Goal: Task Accomplishment & Management: Complete application form

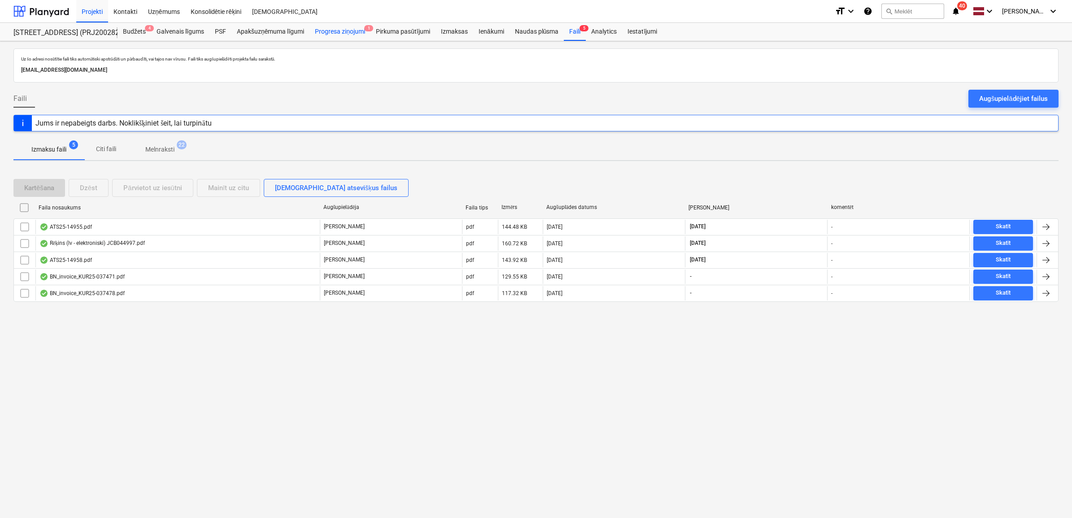
click at [320, 30] on div "Progresa ziņojumi 1" at bounding box center [339, 32] width 61 height 18
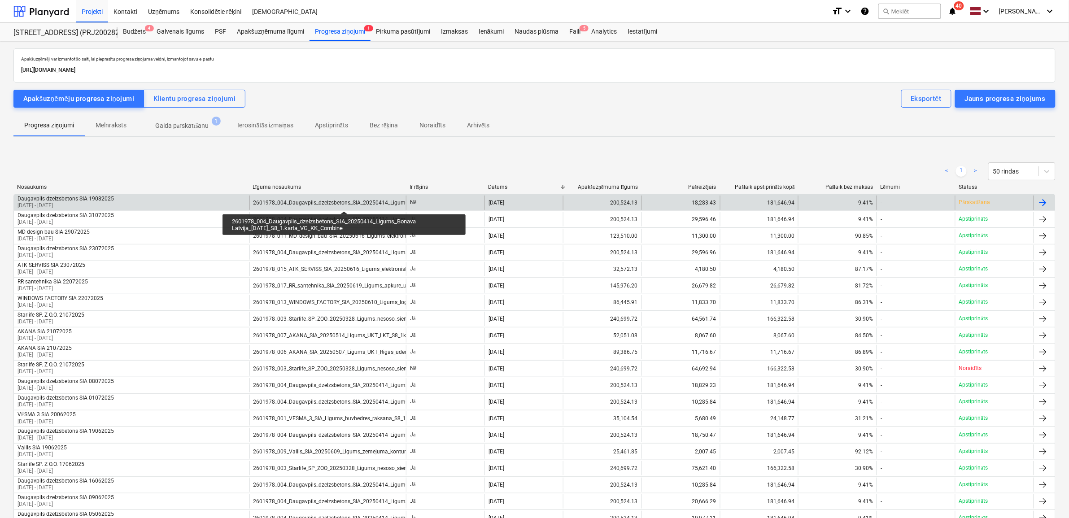
click at [344, 203] on div "2601978_004_Daugavpils_dzelzsbetons_SIA_20250414_Ligums_Bonava Latvija_[DATE]_S…" at bounding box center [394, 203] width 282 height 6
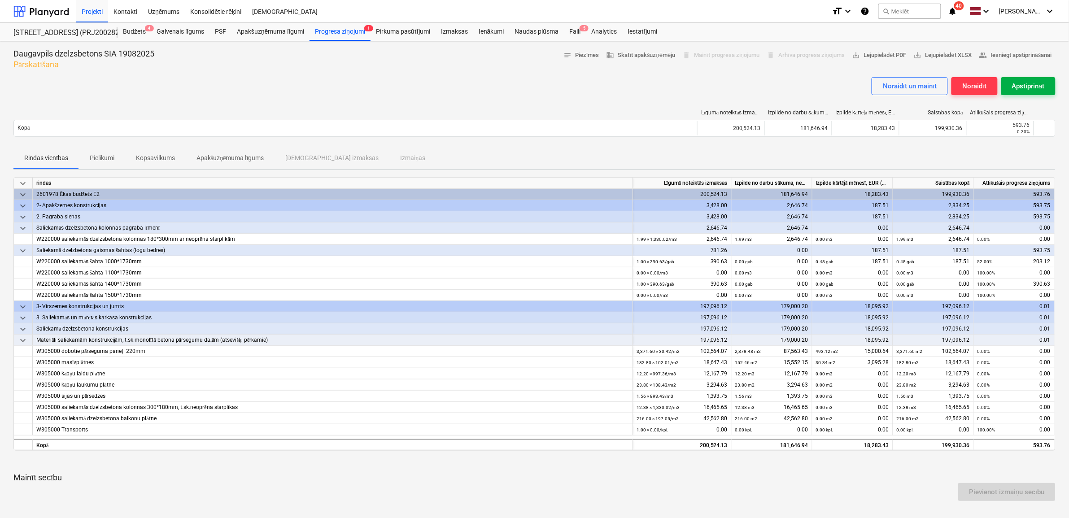
click at [1030, 88] on div "Apstiprināt" at bounding box center [1028, 86] width 33 height 12
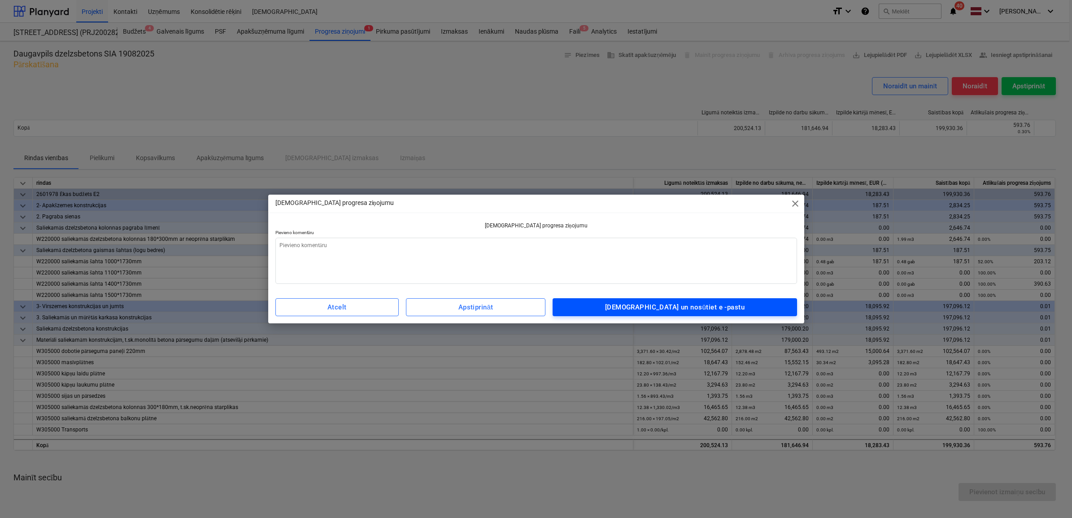
click at [669, 312] on div "[DEMOGRAPHIC_DATA] un nosūtiet e -pastu" at bounding box center [674, 307] width 139 height 12
type textarea "x"
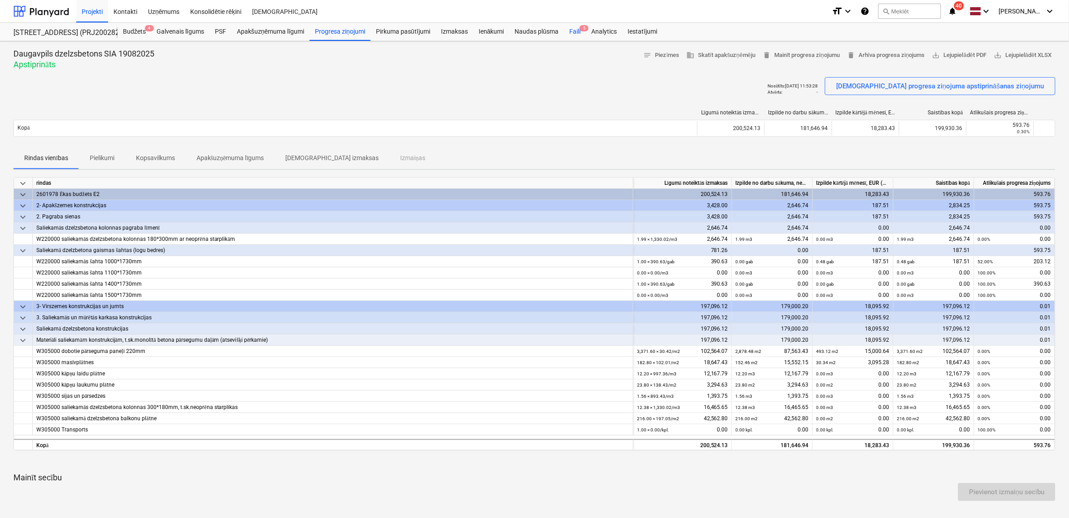
click at [576, 37] on div "Faili 5" at bounding box center [575, 32] width 22 height 18
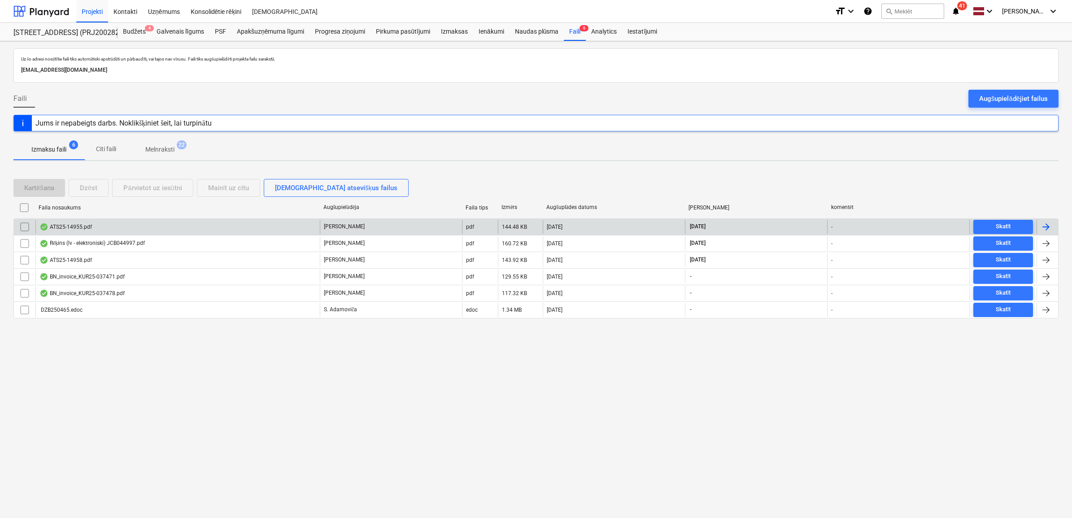
click at [127, 227] on div "ATS25-14955.pdf" at bounding box center [177, 227] width 284 height 14
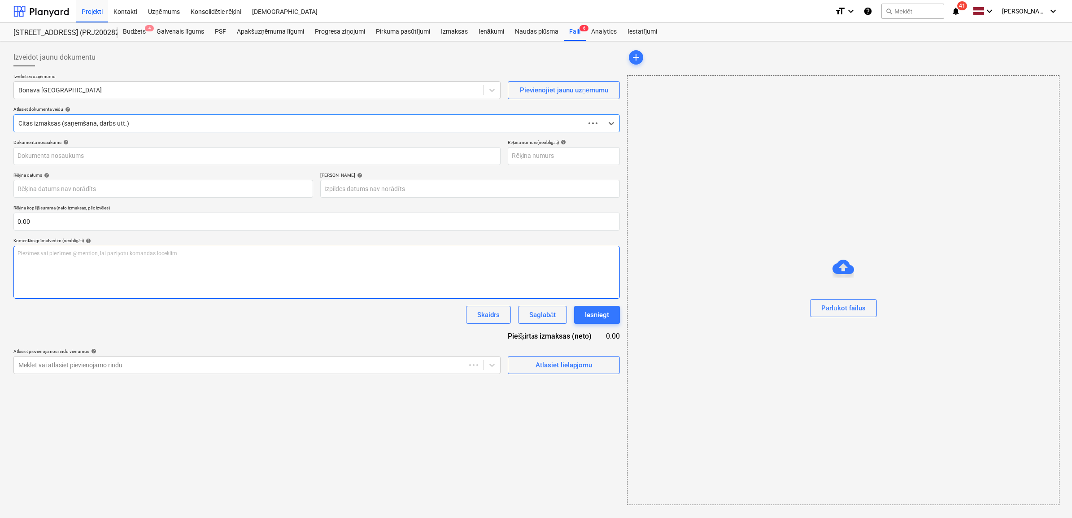
type input "ATS25-14955.pdf"
type input "[DATE]"
